Goal: Task Accomplishment & Management: Manage account settings

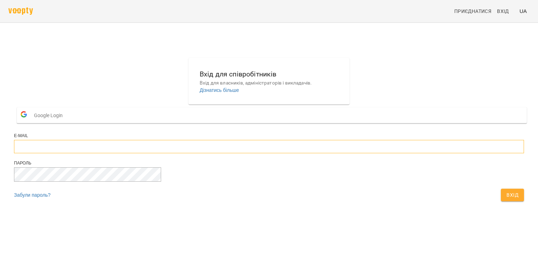
click at [288, 153] on input "email" at bounding box center [269, 146] width 510 height 13
click at [501, 188] on button "Вхід" at bounding box center [512, 194] width 23 height 13
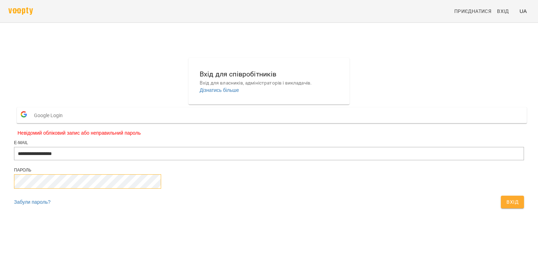
click at [501, 195] on button "Вхід" at bounding box center [512, 201] width 23 height 13
click at [487, 195] on button "Вхід" at bounding box center [505, 204] width 37 height 18
click at [501, 195] on button "Вхід" at bounding box center [512, 201] width 23 height 13
click at [248, 160] on input "**********" at bounding box center [269, 153] width 510 height 13
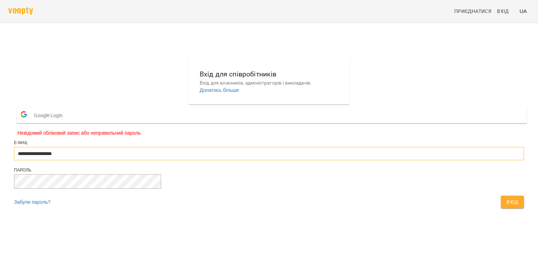
type input "**********"
click at [501, 195] on button "Вхід" at bounding box center [512, 201] width 23 height 13
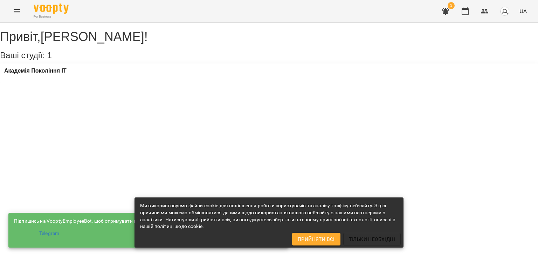
click at [263, 82] on div "Привіт , Ніна Марчук ! Ваші студії: 1 Академія Покоління ІТ" at bounding box center [269, 53] width 538 height 60
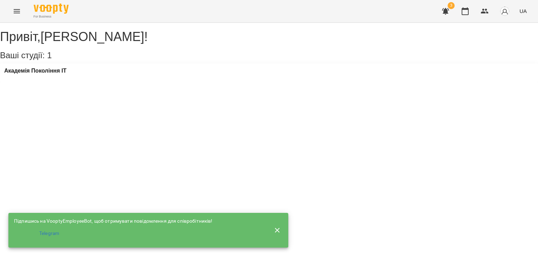
click at [278, 230] on icon "button" at bounding box center [277, 229] width 5 height 5
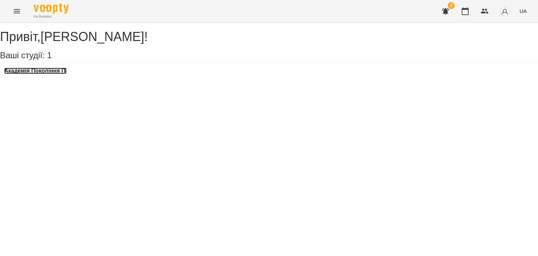
click at [56, 74] on h3 "Академія Покоління ІТ" at bounding box center [35, 71] width 62 height 6
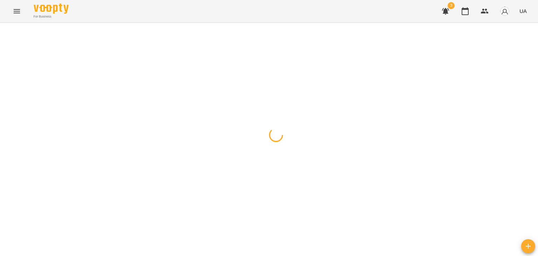
click at [447, 14] on icon "button" at bounding box center [445, 11] width 8 height 8
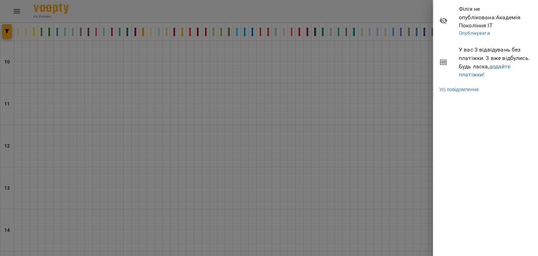
click at [406, 80] on div at bounding box center [269, 128] width 538 height 256
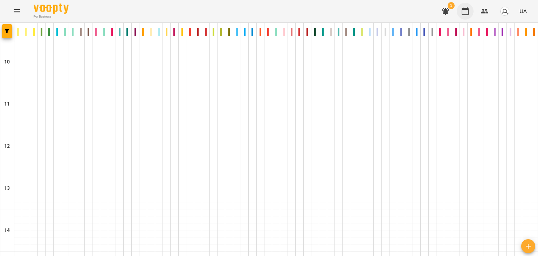
click at [468, 12] on icon "button" at bounding box center [464, 11] width 7 height 8
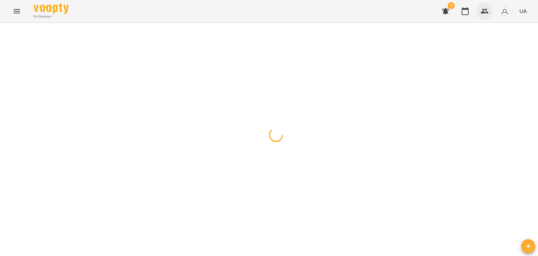
click at [483, 14] on icon "button" at bounding box center [484, 11] width 8 height 8
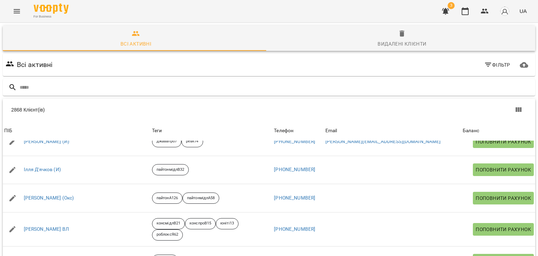
scroll to position [490, 0]
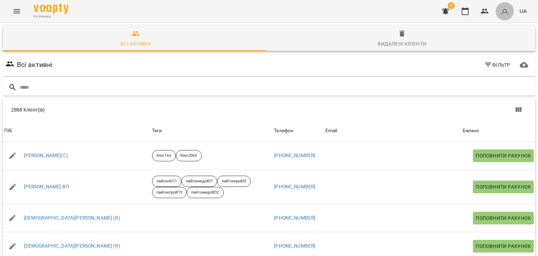
click at [506, 11] on img "button" at bounding box center [505, 11] width 10 height 10
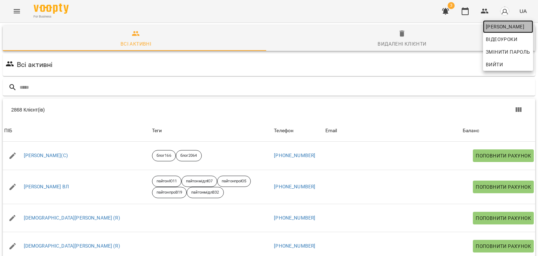
click at [506, 23] on span "Ніна Марчук" at bounding box center [508, 26] width 44 height 8
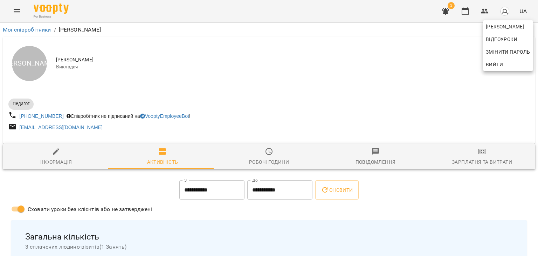
drag, startPoint x: 537, startPoint y: 112, endPoint x: 537, endPoint y: 175, distance: 63.0
click at [537, 176] on div at bounding box center [269, 128] width 538 height 256
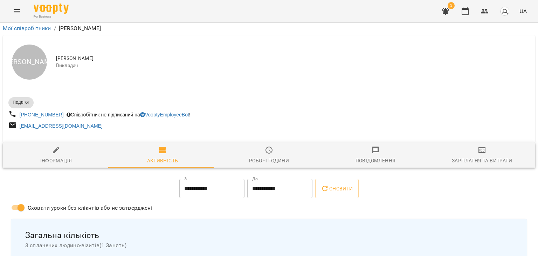
scroll to position [204, 0]
drag, startPoint x: 135, startPoint y: 128, endPoint x: 371, endPoint y: 153, distance: 236.9
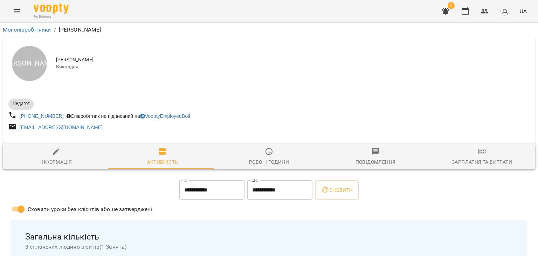
click at [477, 155] on icon "button" at bounding box center [481, 151] width 8 height 8
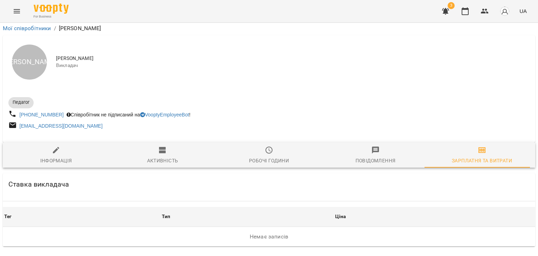
scroll to position [102, 0]
click at [514, 191] on div at bounding box center [269, 128] width 538 height 256
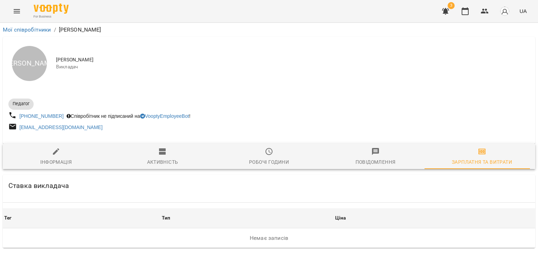
click at [500, 12] on img "button" at bounding box center [505, 11] width 10 height 10
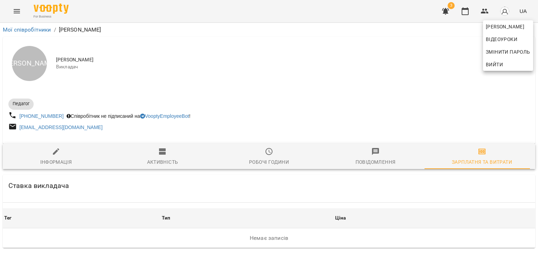
click at [498, 65] on span "Вийти" at bounding box center [494, 64] width 17 height 8
